Goal: Information Seeking & Learning: Learn about a topic

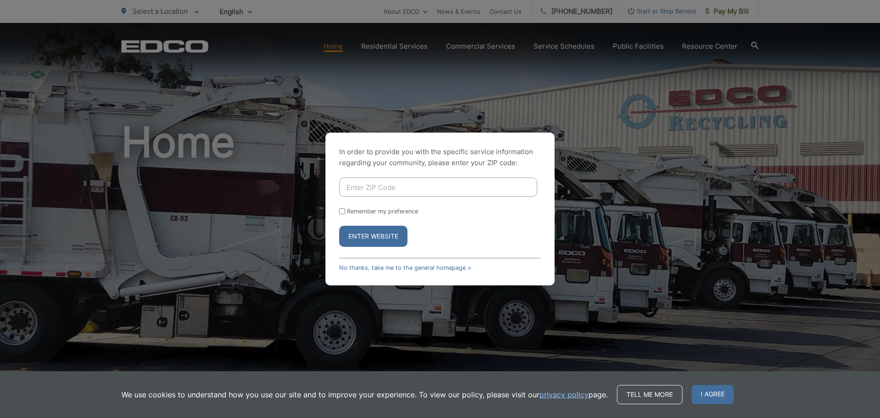
click at [399, 184] on input "Enter ZIP Code" at bounding box center [438, 186] width 198 height 19
type input "90755"
click at [339, 226] on button "Enter Website" at bounding box center [373, 236] width 68 height 21
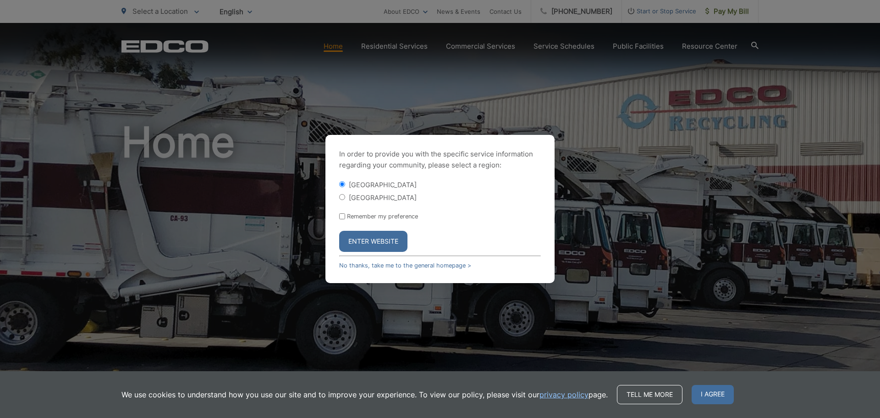
click at [366, 231] on button "Enter Website" at bounding box center [373, 241] width 68 height 21
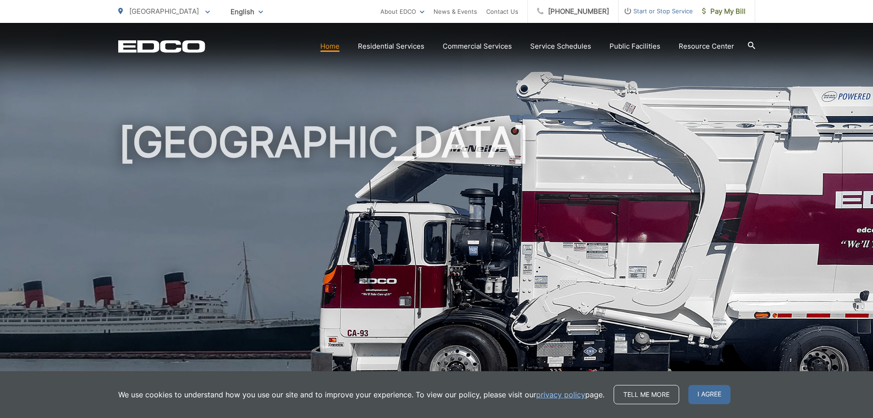
click at [205, 12] on icon at bounding box center [207, 12] width 5 height 3
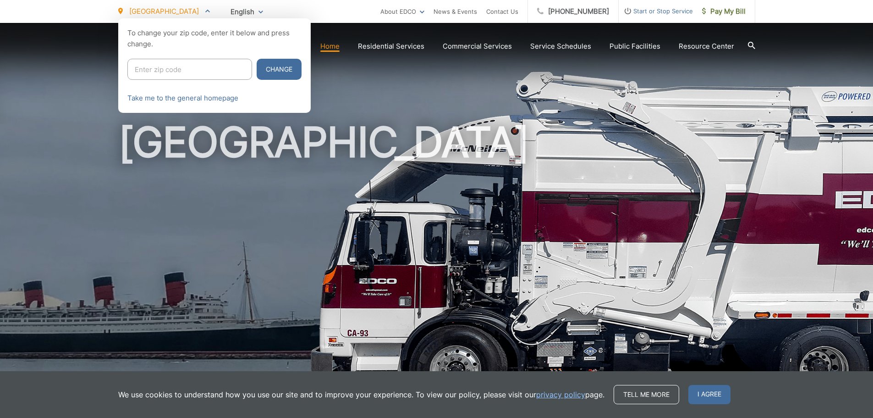
click at [175, 71] on input "Enter zip code" at bounding box center [189, 69] width 125 height 21
drag, startPoint x: 484, startPoint y: 87, endPoint x: 475, endPoint y: 14, distance: 73.0
click at [485, 82] on div at bounding box center [436, 227] width 873 height 418
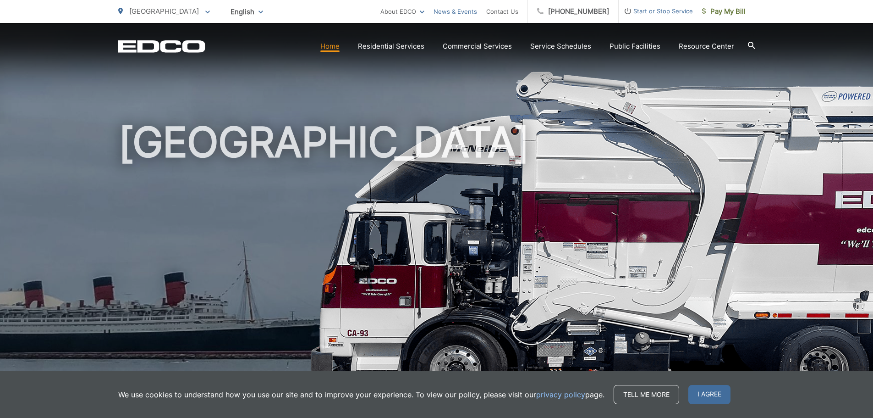
click at [466, 9] on link "News & Events" at bounding box center [456, 11] width 44 height 11
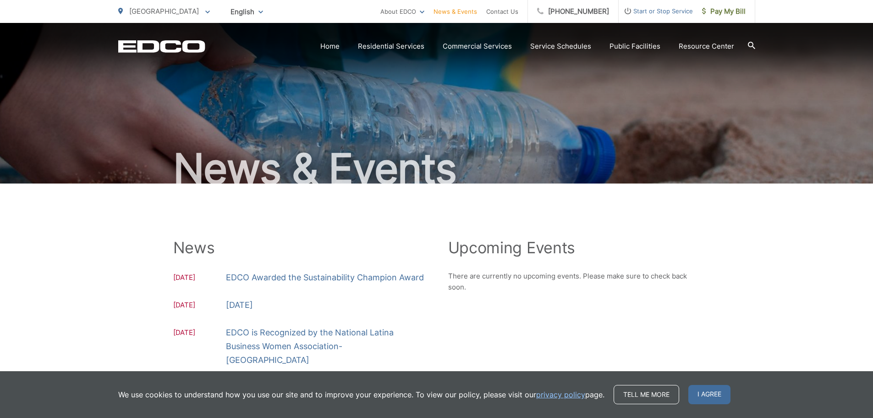
click at [205, 10] on span at bounding box center [207, 11] width 5 height 11
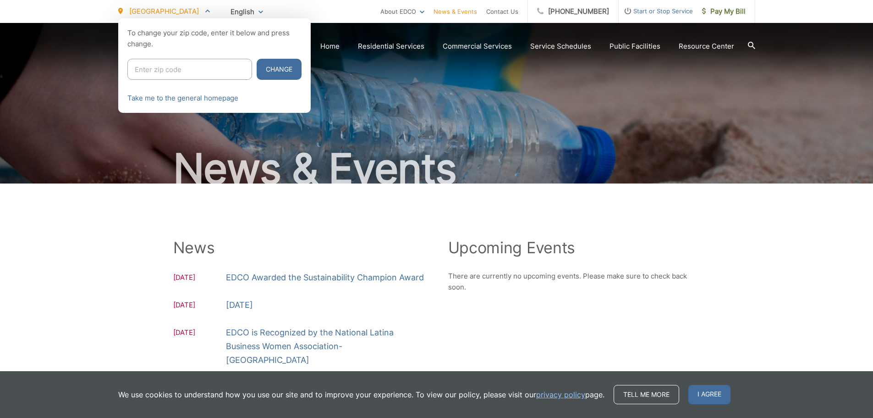
click at [173, 68] on input "Enter zip code" at bounding box center [189, 69] width 125 height 21
type input "90275"
click at [257, 59] on button "Change" at bounding box center [279, 69] width 45 height 21
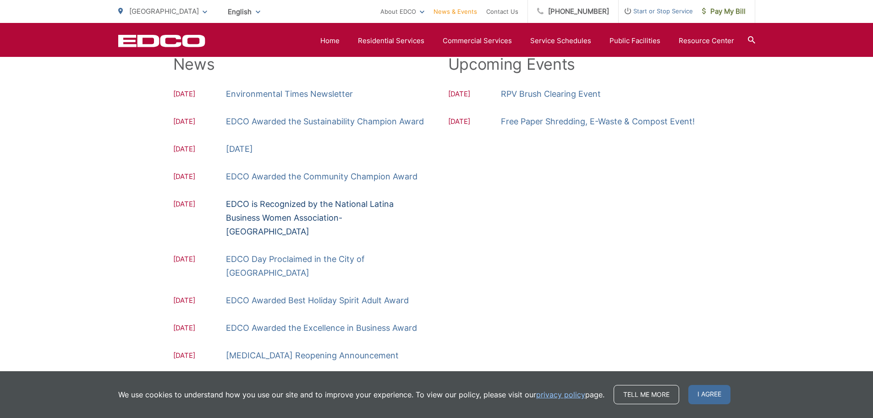
scroll to position [262, 0]
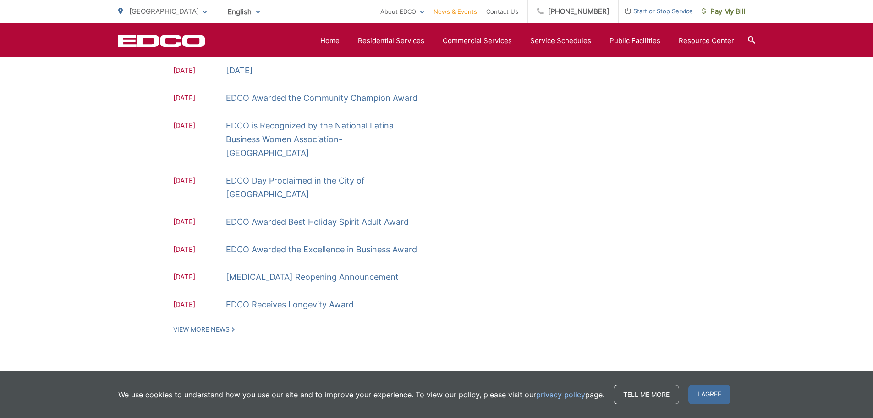
click at [204, 10] on span at bounding box center [205, 11] width 5 height 11
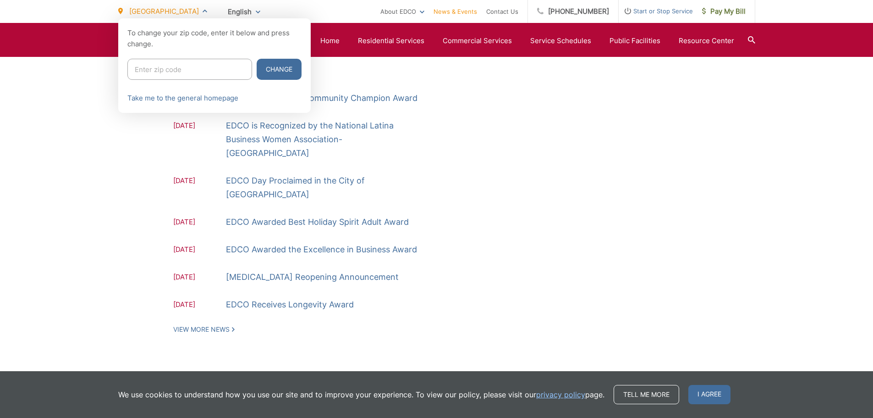
drag, startPoint x: 179, startPoint y: 68, endPoint x: 193, endPoint y: 79, distance: 17.9
click at [179, 68] on input "Enter zip code" at bounding box center [189, 69] width 125 height 21
type input "90245"
click at [257, 59] on button "Change" at bounding box center [279, 69] width 45 height 21
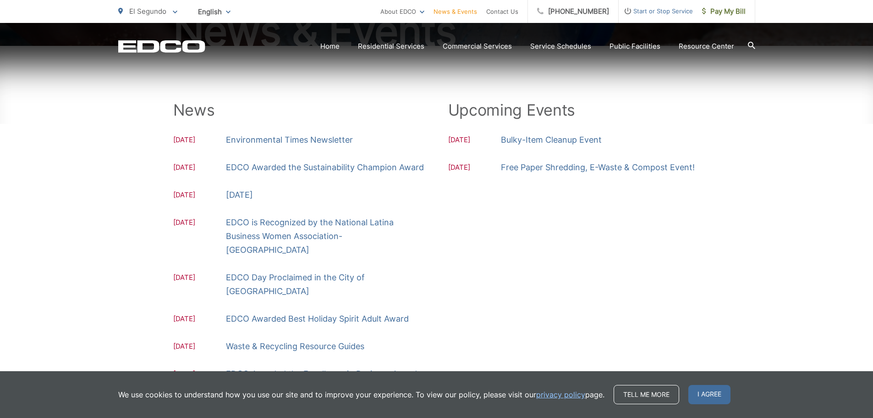
scroll to position [262, 0]
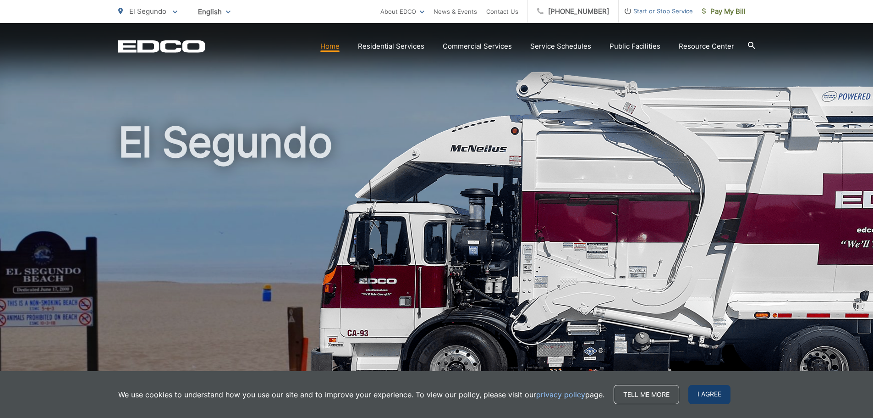
click at [695, 392] on span "I agree" at bounding box center [710, 394] width 42 height 19
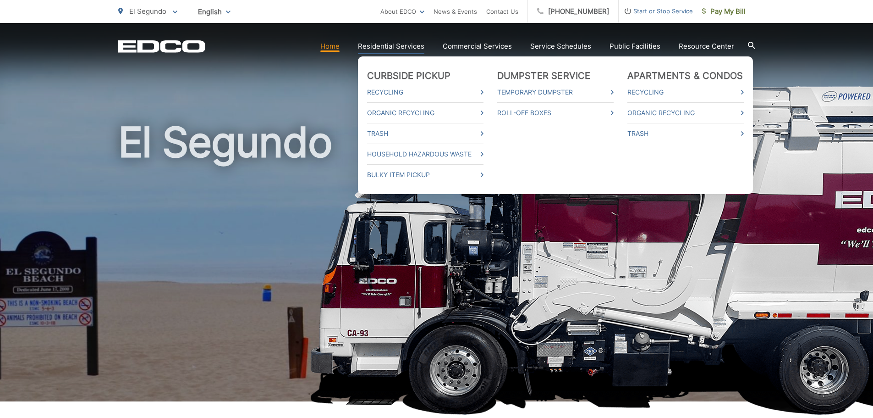
click at [392, 48] on link "Residential Services" at bounding box center [391, 46] width 66 height 11
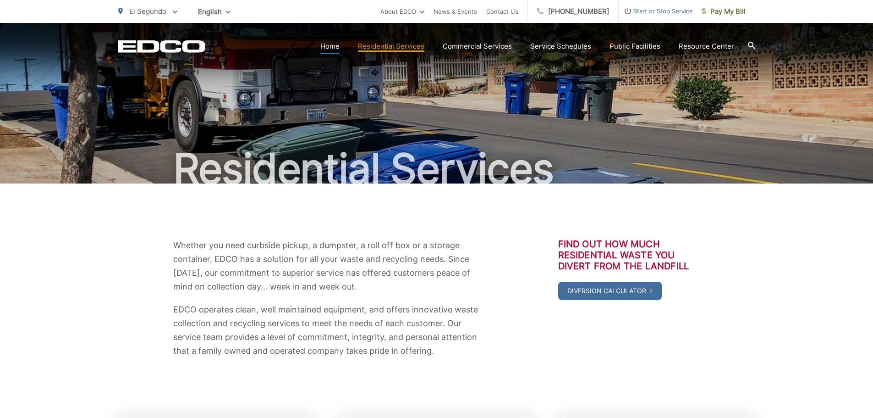
click at [333, 50] on link "Home" at bounding box center [329, 46] width 19 height 11
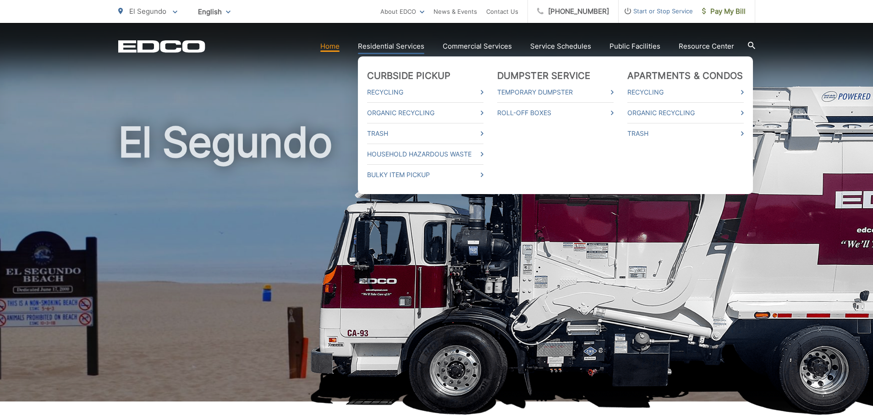
click at [420, 42] on link "Residential Services" at bounding box center [391, 46] width 66 height 11
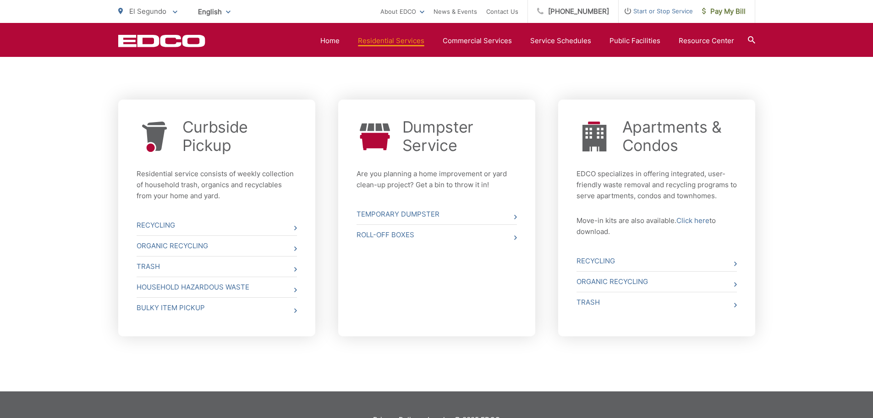
scroll to position [348, 0]
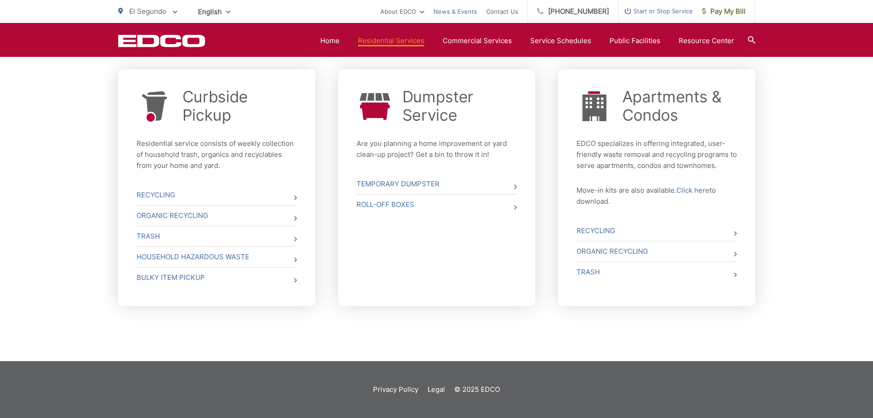
click at [469, 10] on link "News & Events" at bounding box center [456, 11] width 44 height 11
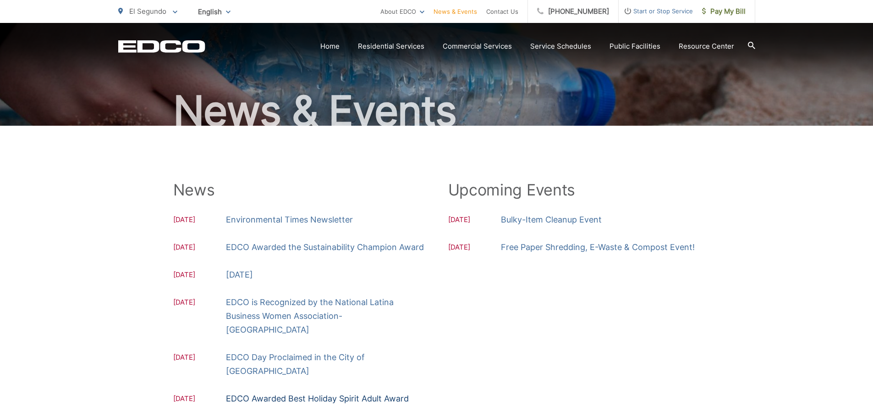
scroll to position [138, 0]
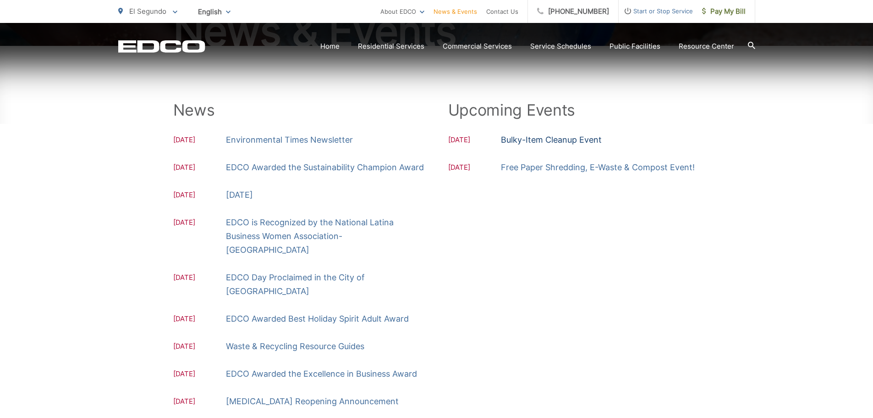
click at [536, 138] on link "Bulky-Item Cleanup Event" at bounding box center [551, 140] width 101 height 14
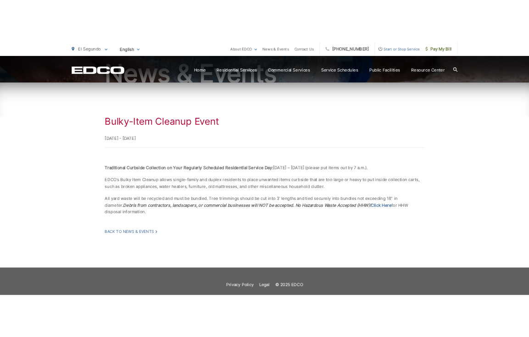
scroll to position [128, 0]
